Goal: Information Seeking & Learning: Understand process/instructions

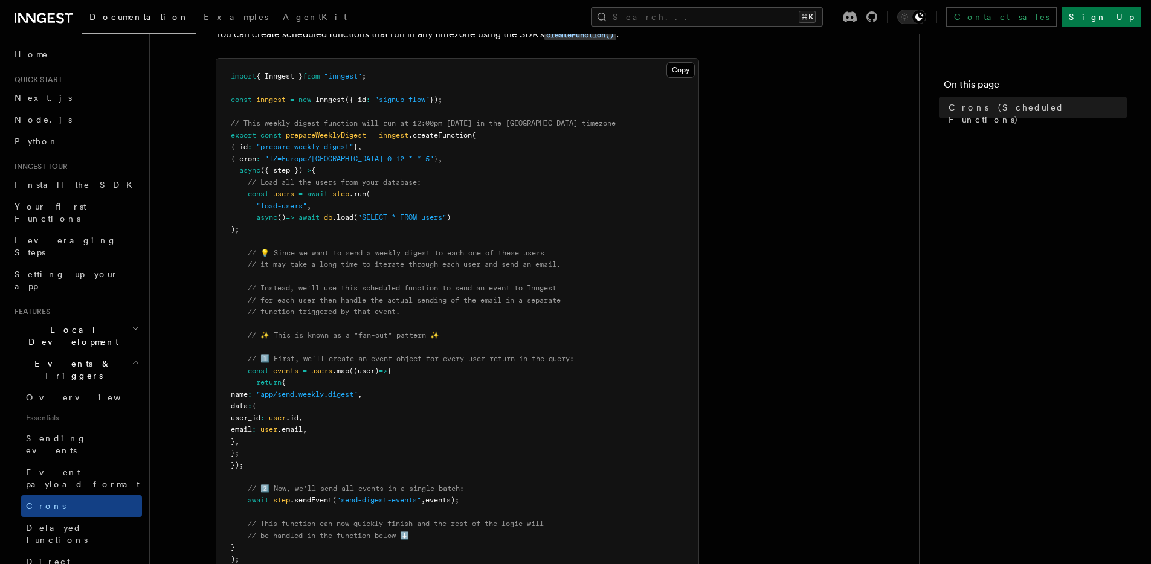
scroll to position [195, 0]
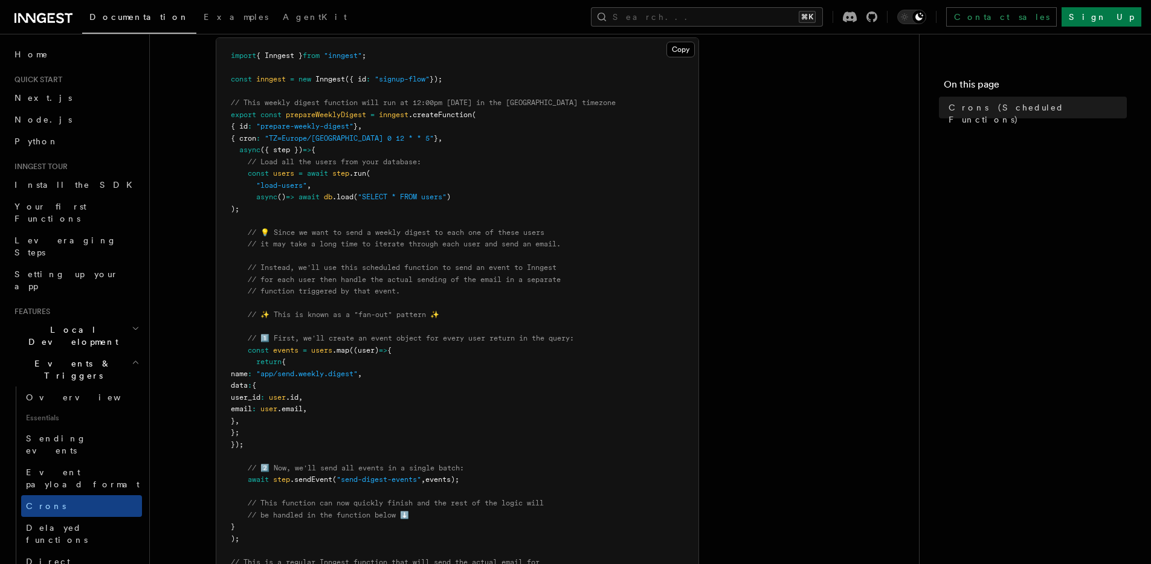
click at [743, 205] on article "Features Events & Triggers Crons (Scheduled Functions) You can create scheduled…" at bounding box center [534, 494] width 731 height 1273
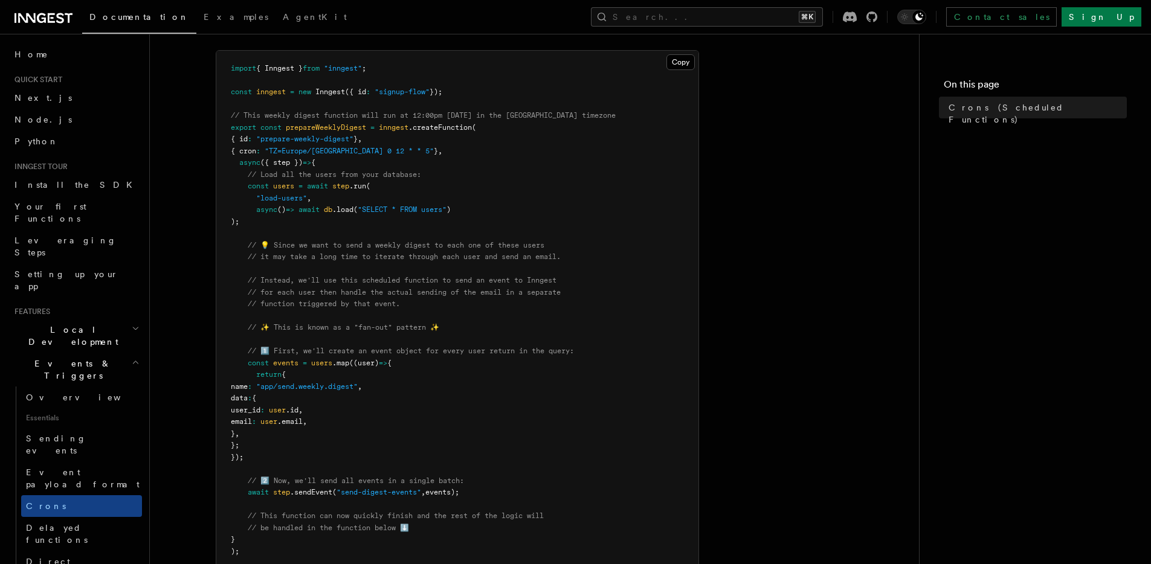
scroll to position [183, 0]
drag, startPoint x: 406, startPoint y: 150, endPoint x: 239, endPoint y: 150, distance: 166.2
click at [239, 150] on span "{ cron : "TZ=Europe/[GEOGRAPHIC_DATA] 0 12 * * 5" } ," at bounding box center [337, 150] width 212 height 8
copy span "{ cron : "TZ=Europe/[GEOGRAPHIC_DATA] 0 12 * * 5" }"
click at [424, 152] on pre "import { Inngest } from "inngest" ; const inngest = new Inngest ({ id : "signup…" at bounding box center [457, 421] width 482 height 743
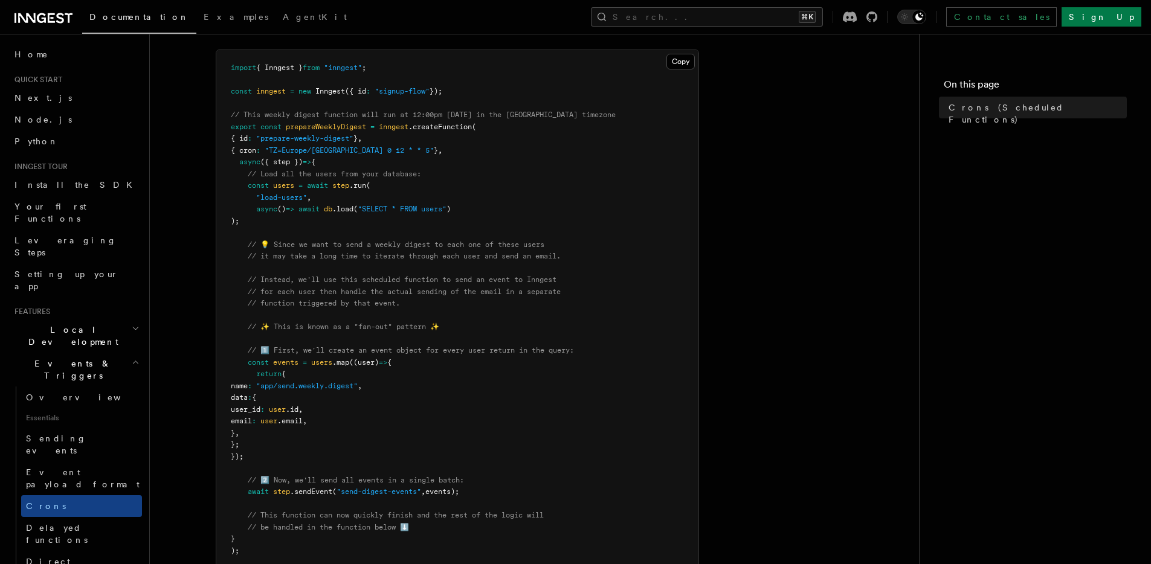
drag, startPoint x: 407, startPoint y: 152, endPoint x: 239, endPoint y: 150, distance: 168.0
click at [239, 150] on span "{ cron : "TZ=Europe/[GEOGRAPHIC_DATA] 0 12 * * 5" } ," at bounding box center [337, 150] width 212 height 8
click at [398, 158] on pre "import { Inngest } from "inngest" ; const inngest = new Inngest ({ id : "signup…" at bounding box center [457, 421] width 482 height 743
drag, startPoint x: 407, startPoint y: 149, endPoint x: 239, endPoint y: 149, distance: 167.4
click at [239, 149] on span "{ cron : "TZ=Europe/[GEOGRAPHIC_DATA] 0 12 * * 5" } ," at bounding box center [337, 150] width 212 height 8
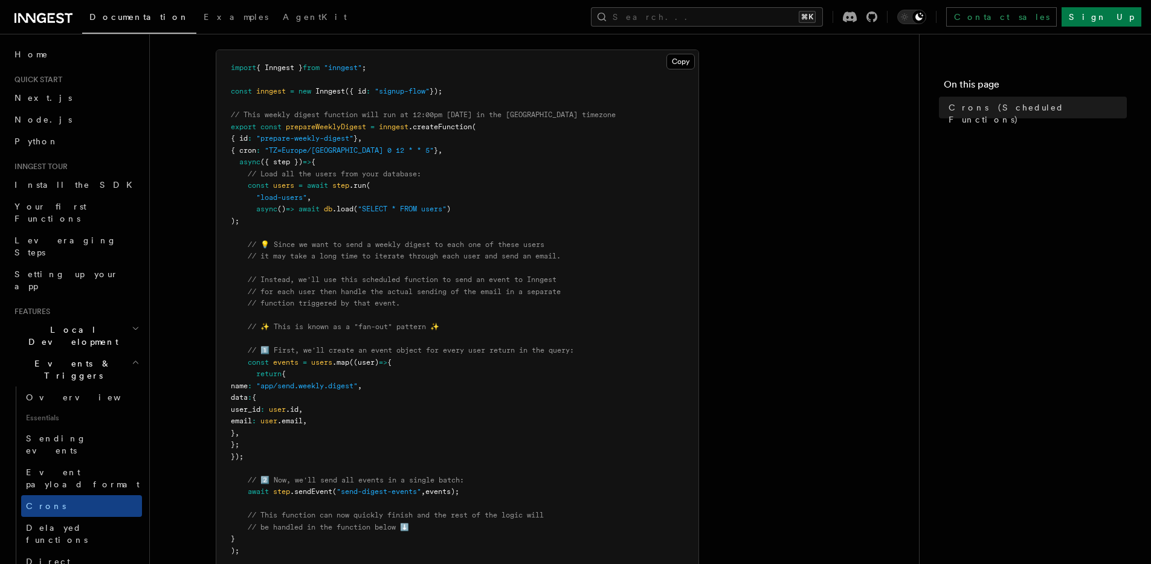
copy span "{ cron : "TZ=Europe/[GEOGRAPHIC_DATA] 0 12 * * 5" }"
click at [745, 169] on article "Features Events & Triggers Crons (Scheduled Functions) You can create scheduled…" at bounding box center [534, 506] width 731 height 1273
click at [427, 285] on pre "import { Inngest } from "inngest" ; const inngest = new Inngest ({ id : "signup…" at bounding box center [457, 421] width 482 height 743
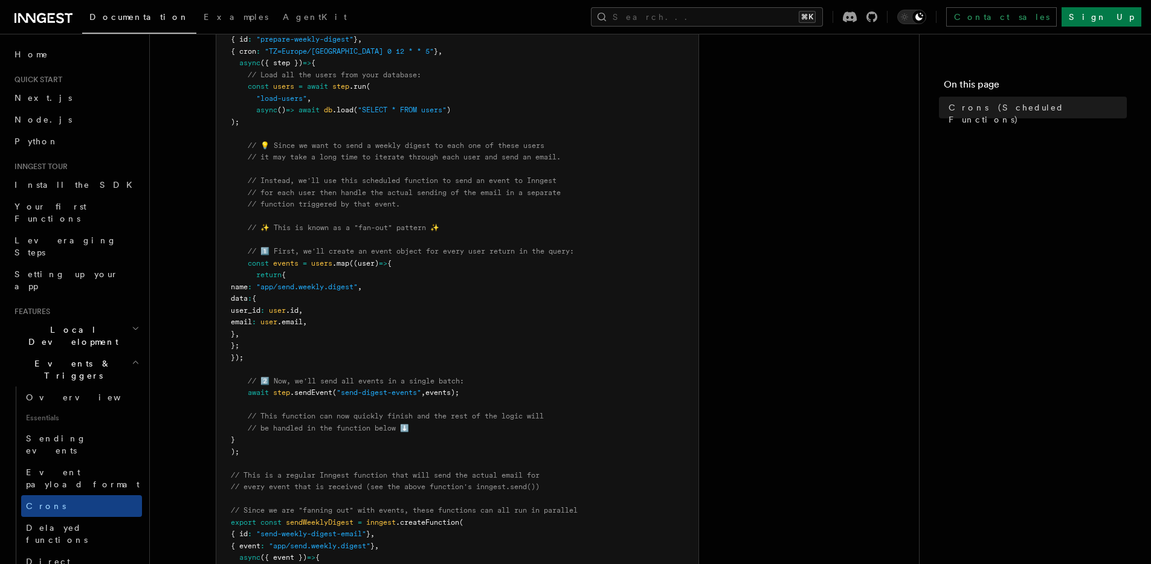
click at [459, 290] on pre "import { Inngest } from "inngest" ; const inngest = new Inngest ({ id : "signup…" at bounding box center [457, 322] width 482 height 743
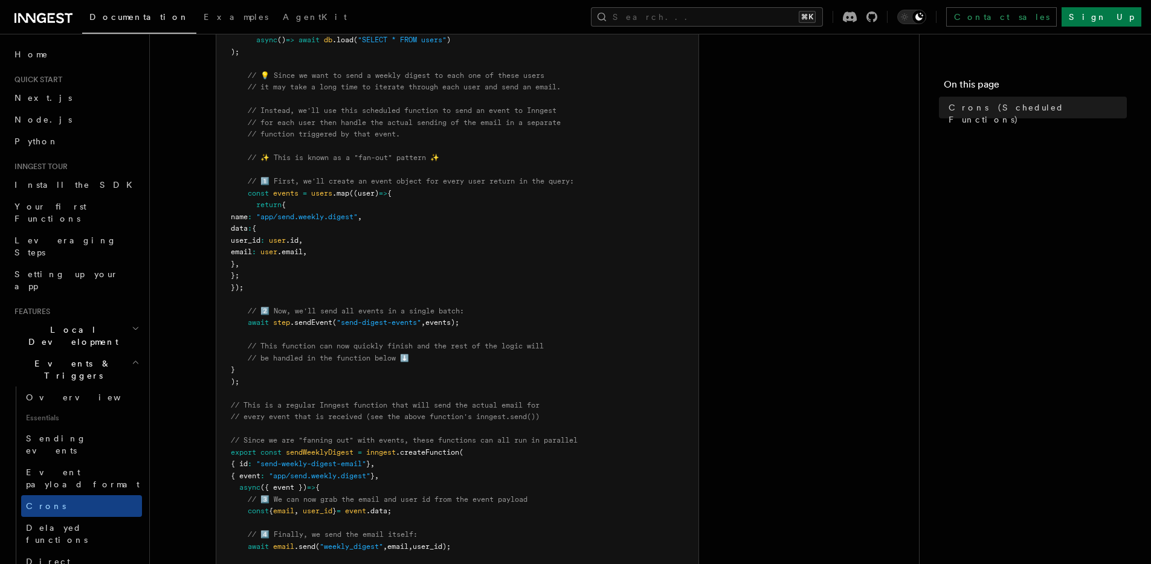
scroll to position [378, 0]
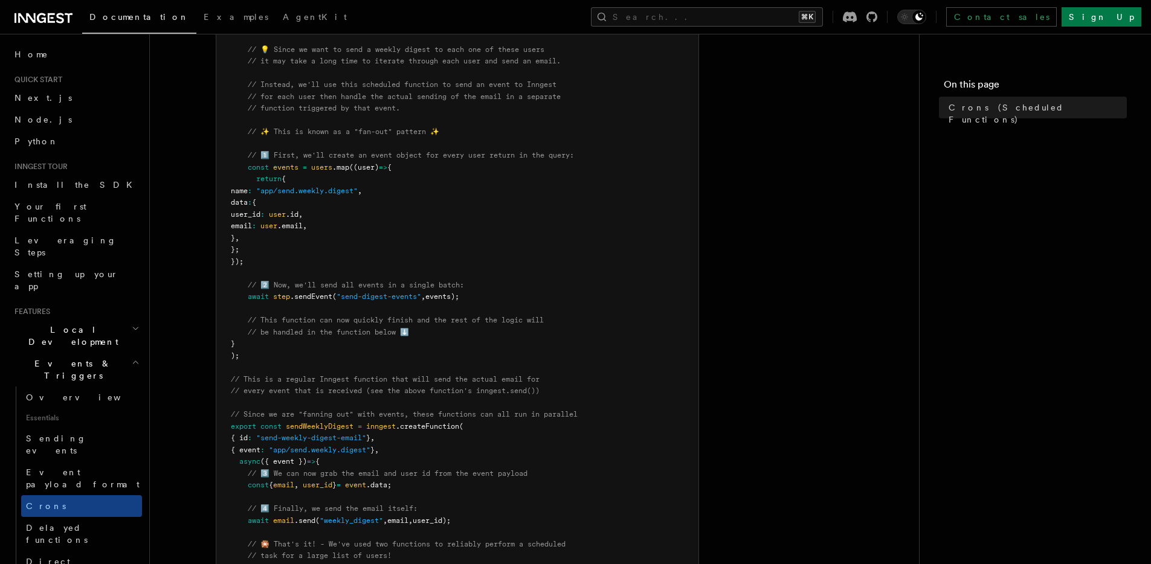
click at [514, 274] on pre "import { Inngest } from "inngest" ; const inngest = new Inngest ({ id : "signup…" at bounding box center [457, 226] width 482 height 743
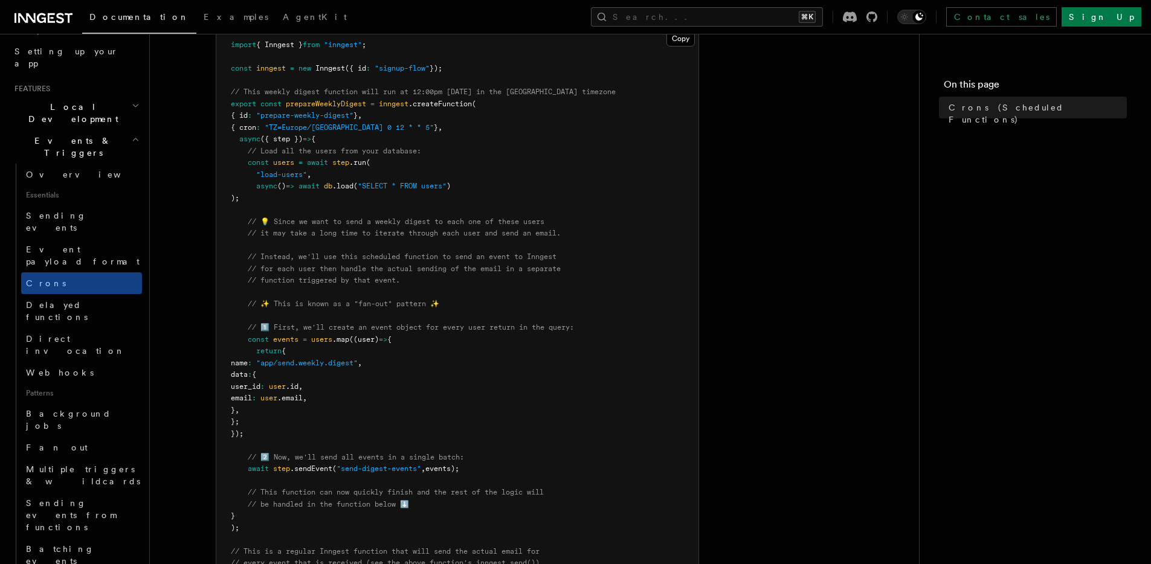
scroll to position [33, 0]
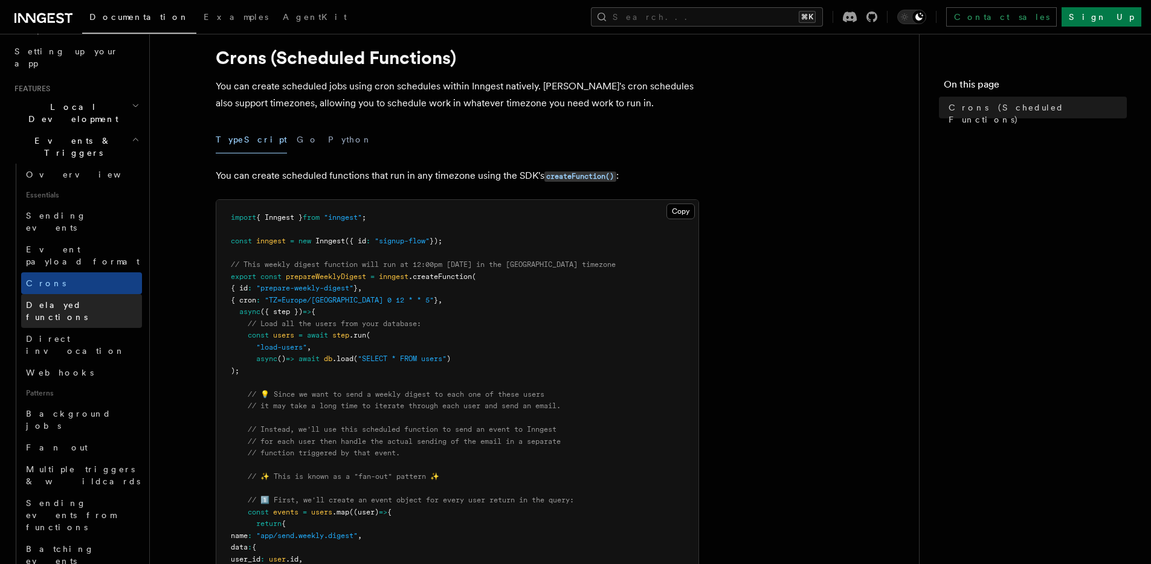
click at [68, 300] on span "Delayed functions" at bounding box center [57, 311] width 62 height 22
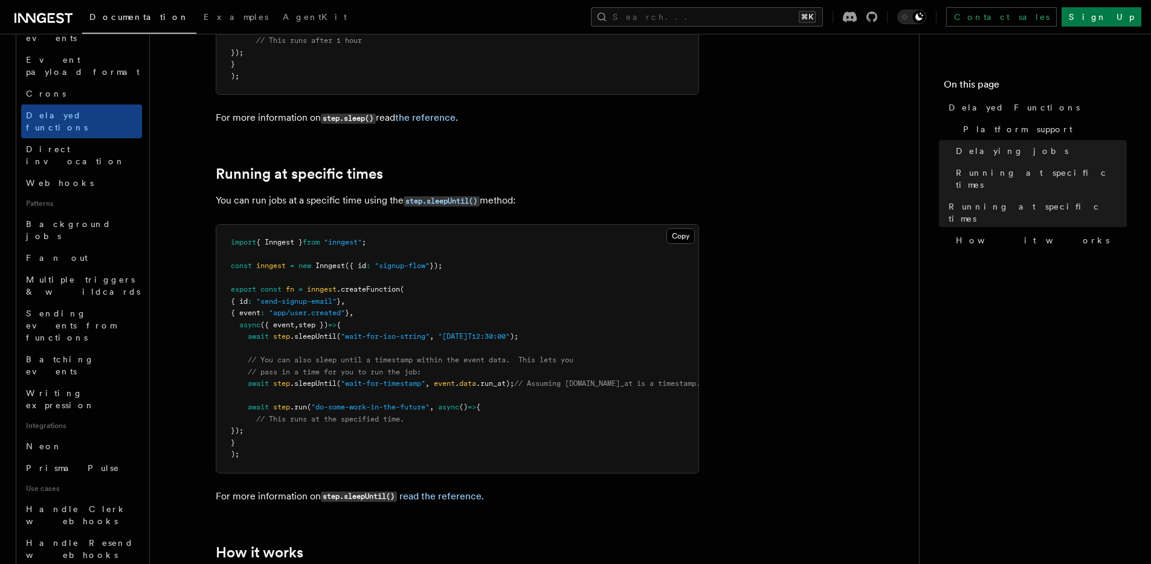
scroll to position [401, 0]
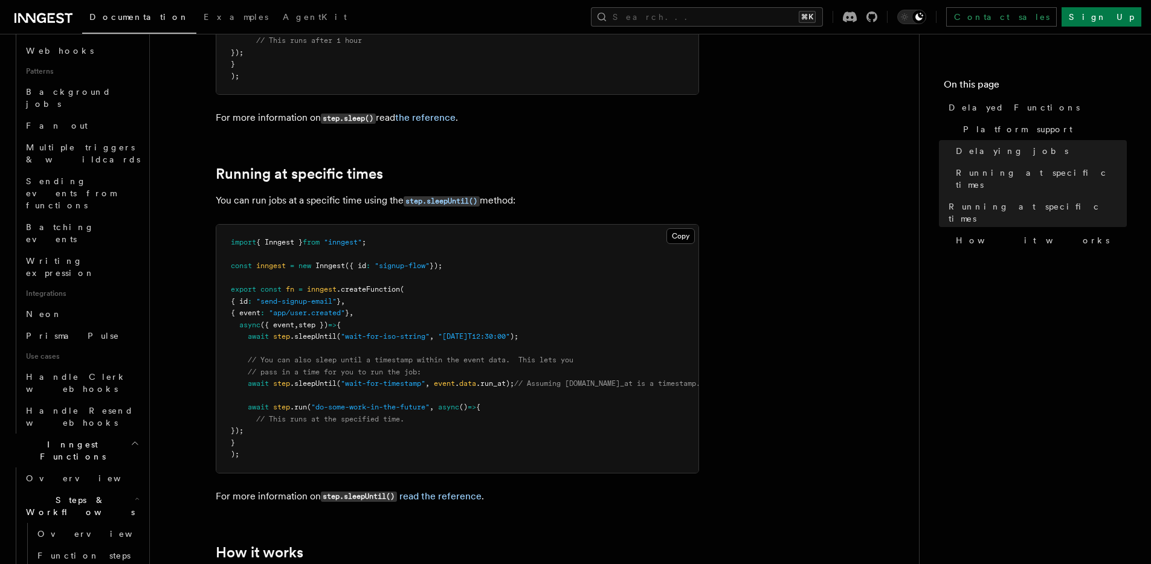
scroll to position [548, 0]
click at [66, 564] on link "Sleeps" at bounding box center [87, 575] width 109 height 22
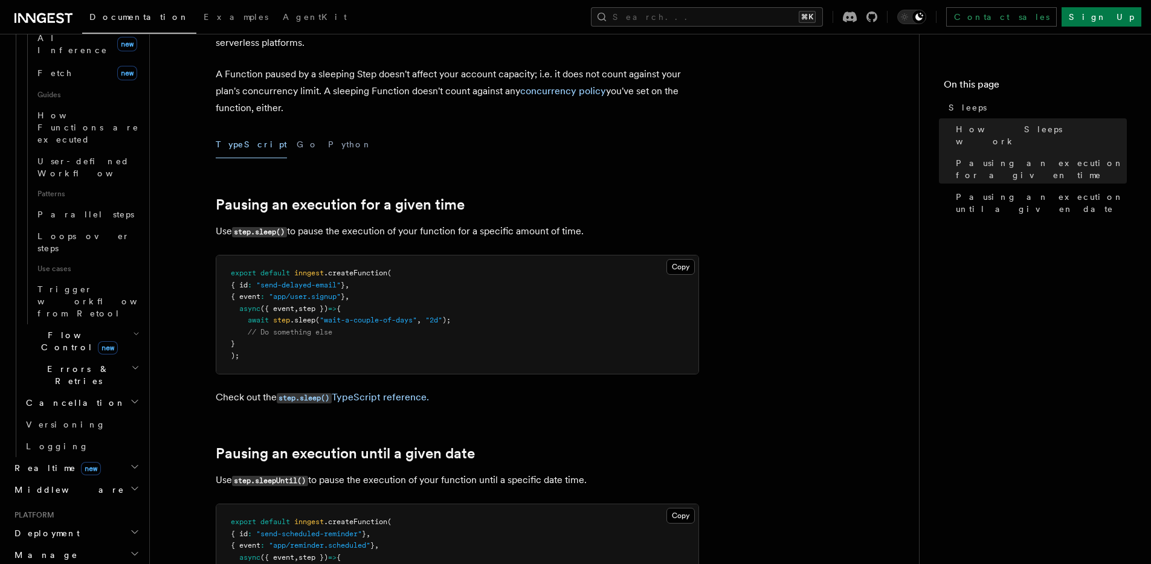
scroll to position [729, 0]
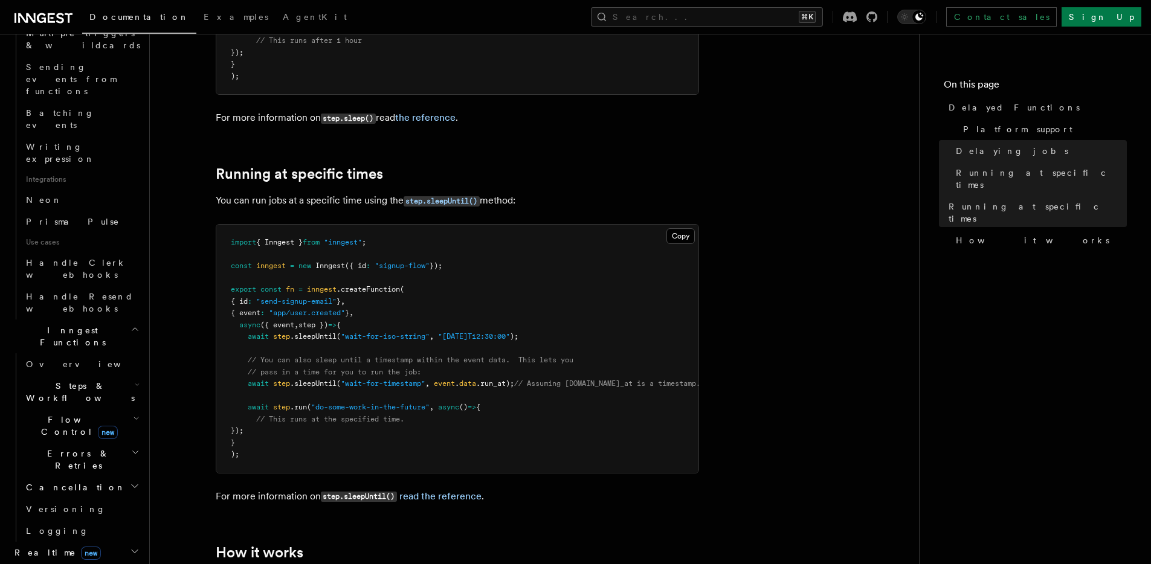
scroll to position [643, 0]
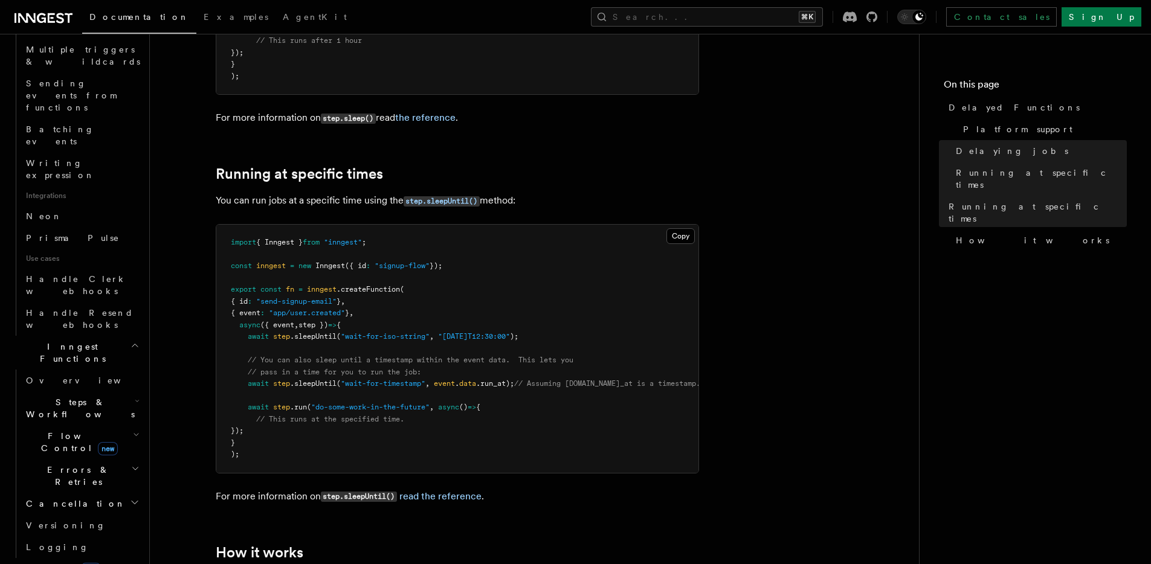
click at [62, 396] on span "Steps & Workflows" at bounding box center [78, 408] width 114 height 24
click at [65, 496] on span "Wait for events" at bounding box center [89, 508] width 105 height 24
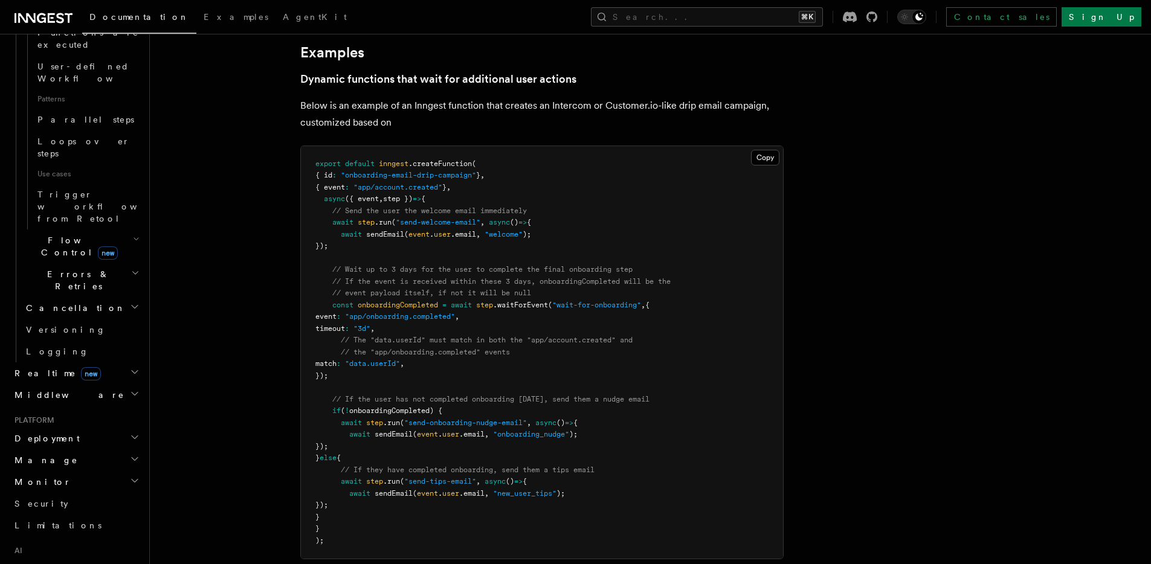
scroll to position [570, 0]
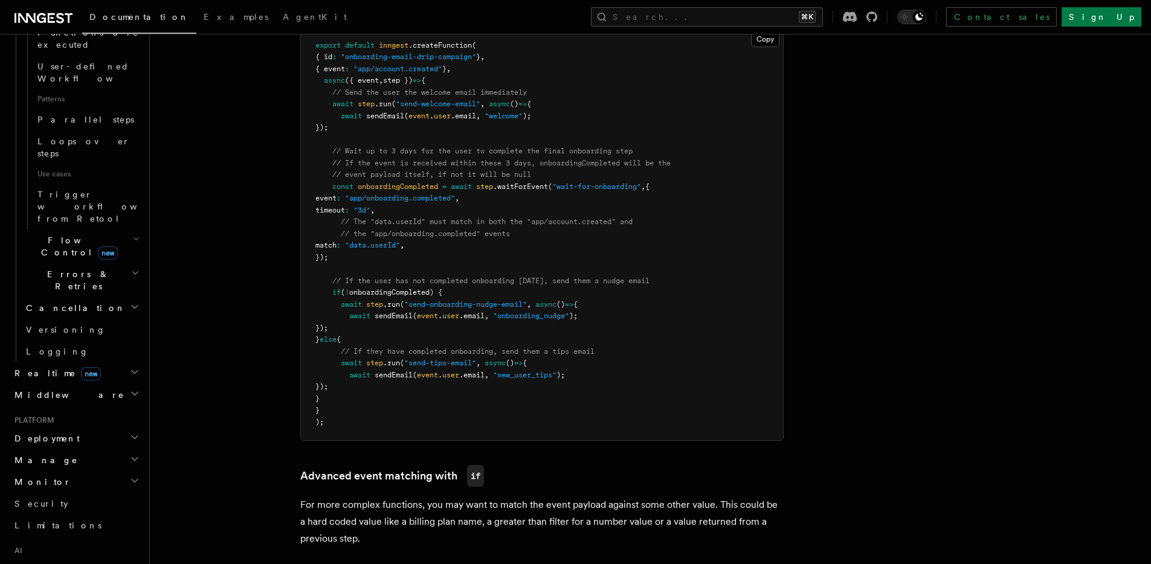
scroll to position [662, 0]
drag, startPoint x: 338, startPoint y: 257, endPoint x: 342, endPoint y: 201, distance: 55.8
click at [342, 201] on code "export default inngest .createFunction ( { id : "onboarding-email-drip-campaign…" at bounding box center [492, 233] width 355 height 386
copy code "event : "app/onboarding.completed" , timeout : "3d" , // The "data.userId" must…"
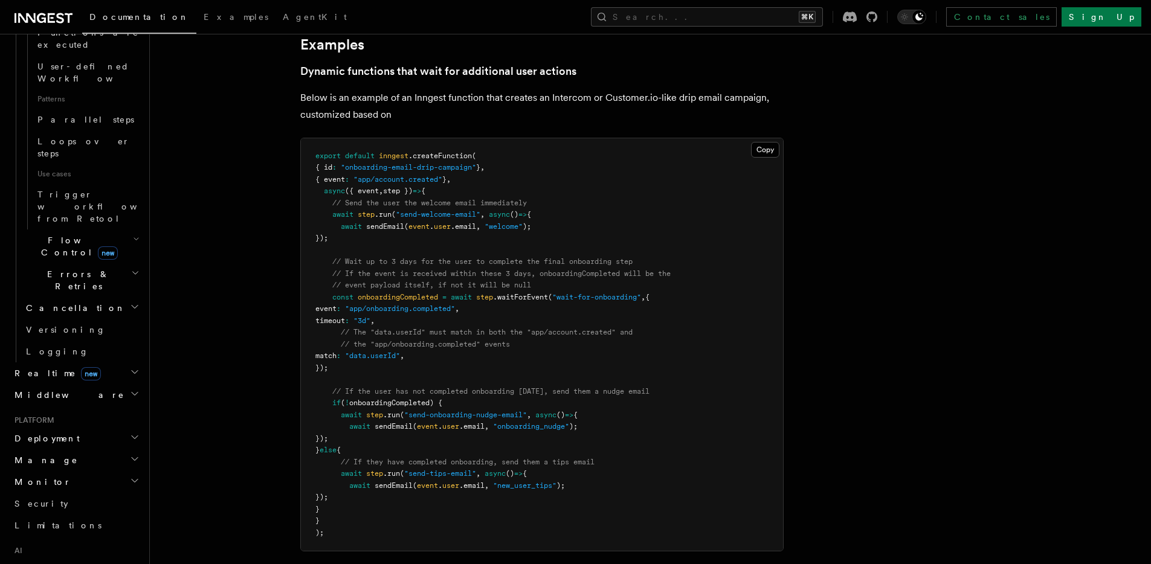
scroll to position [546, 0]
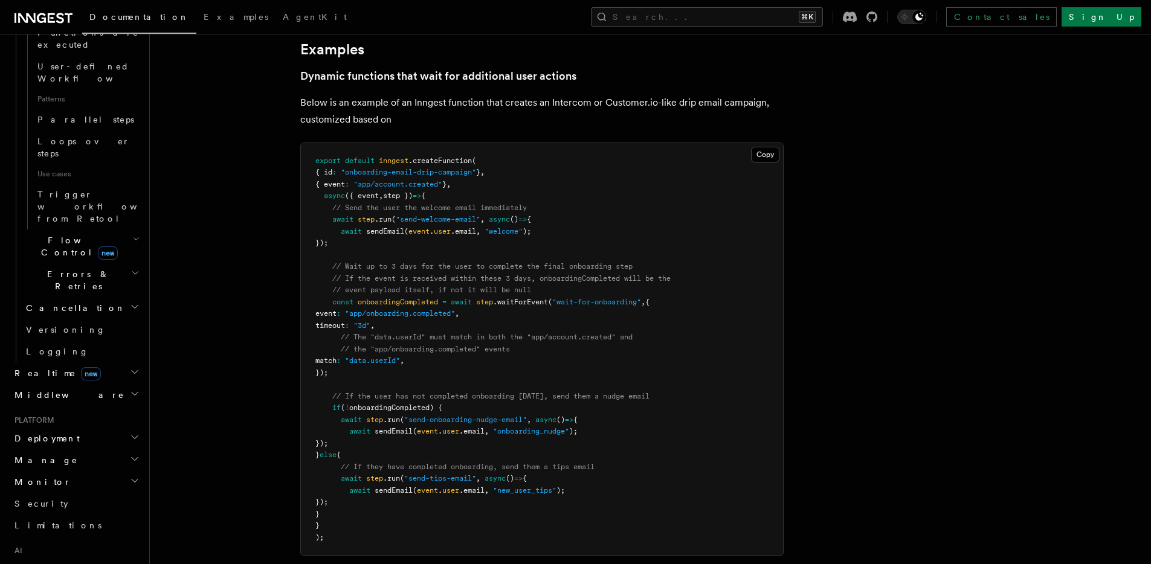
click at [504, 347] on span "// the "app/onboarding.completed" events" at bounding box center [425, 349] width 169 height 8
click at [337, 363] on span "match" at bounding box center [325, 361] width 21 height 8
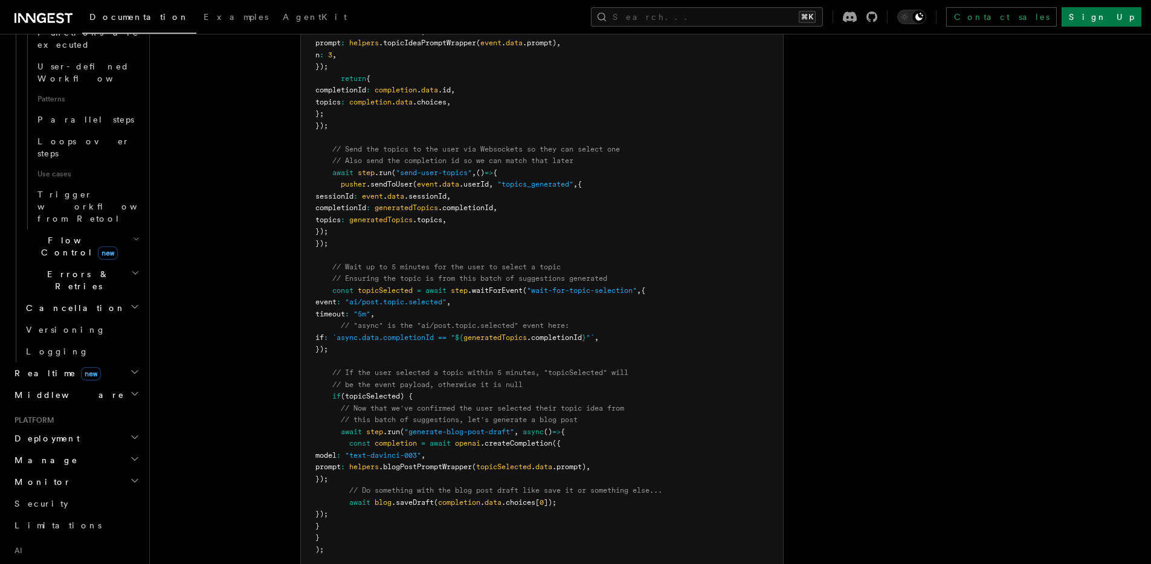
scroll to position [1340, 0]
click at [527, 340] on span "generatedTopics" at bounding box center [495, 338] width 63 height 8
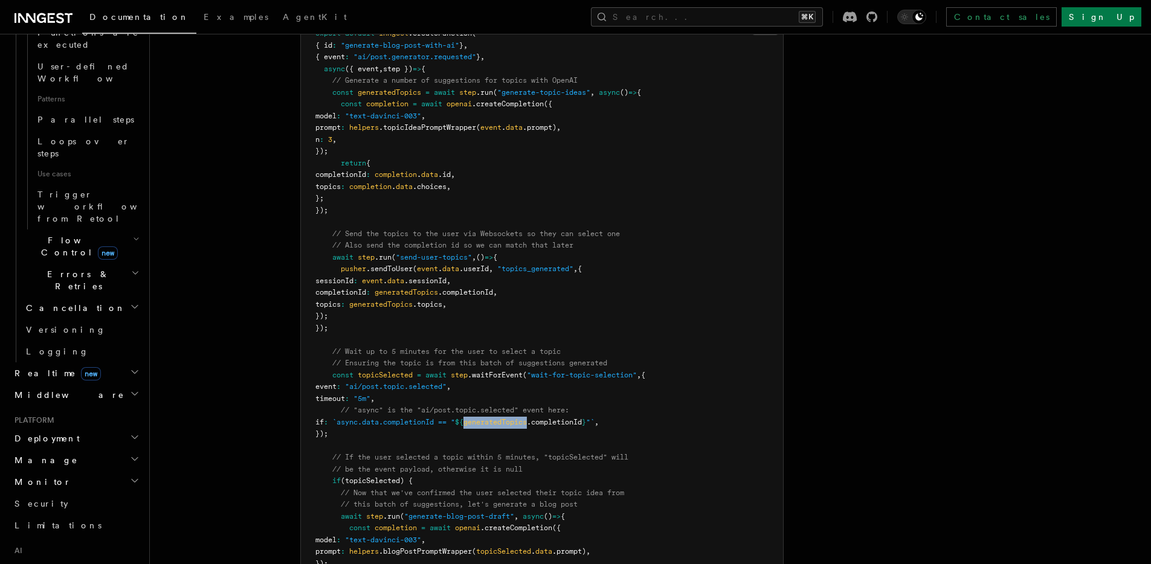
scroll to position [1267, 0]
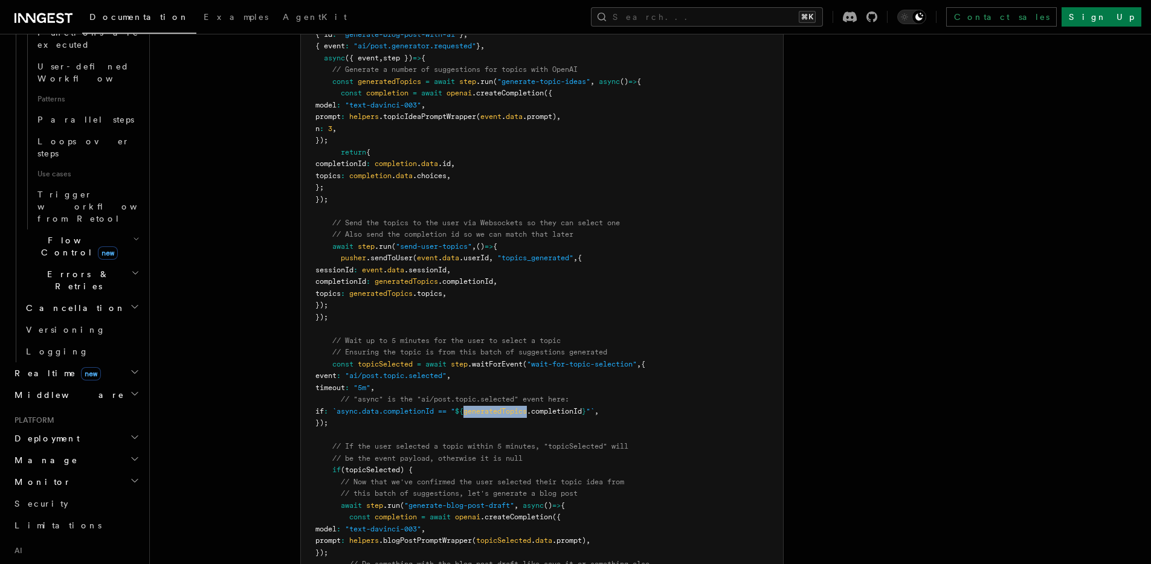
drag, startPoint x: 630, startPoint y: 413, endPoint x: 340, endPoint y: 412, distance: 290.7
click at [340, 412] on span "if : `async.data.completionId == " ${ generatedTopics .completionId } "` ," at bounding box center [456, 411] width 283 height 8
copy span "if : `async.data.completionId == " ${ generatedTopics .completionId } "`"
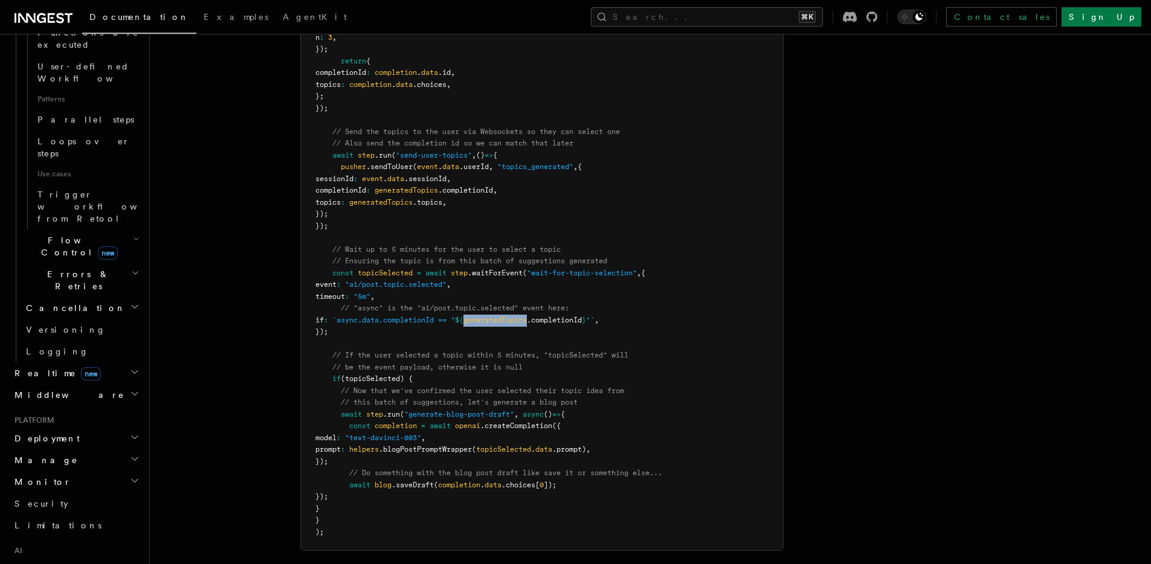
scroll to position [1360, 0]
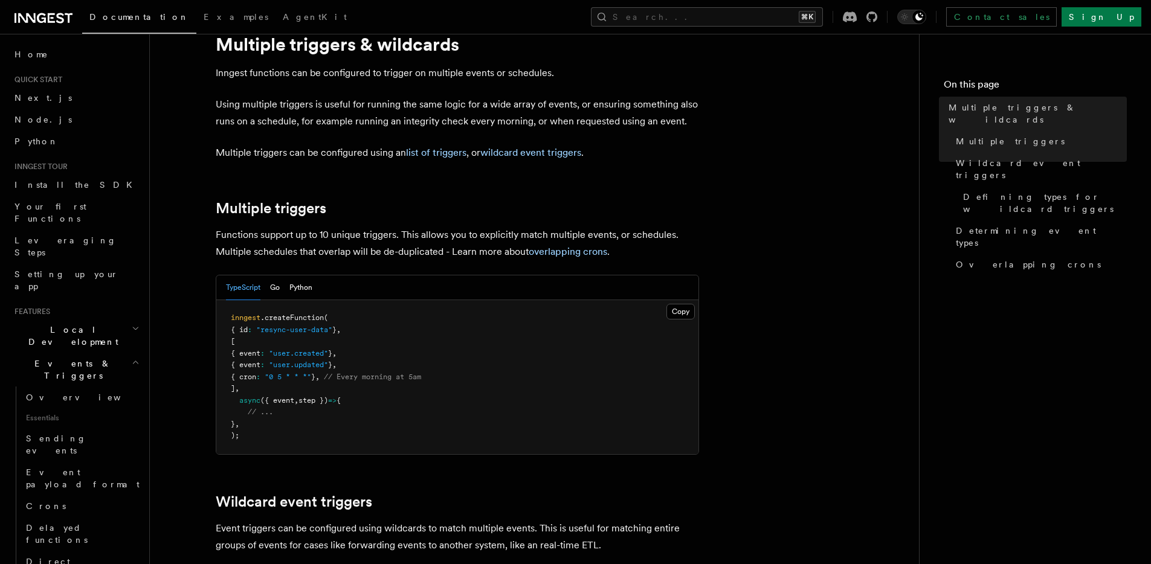
scroll to position [57, 0]
